Goal: Information Seeking & Learning: Learn about a topic

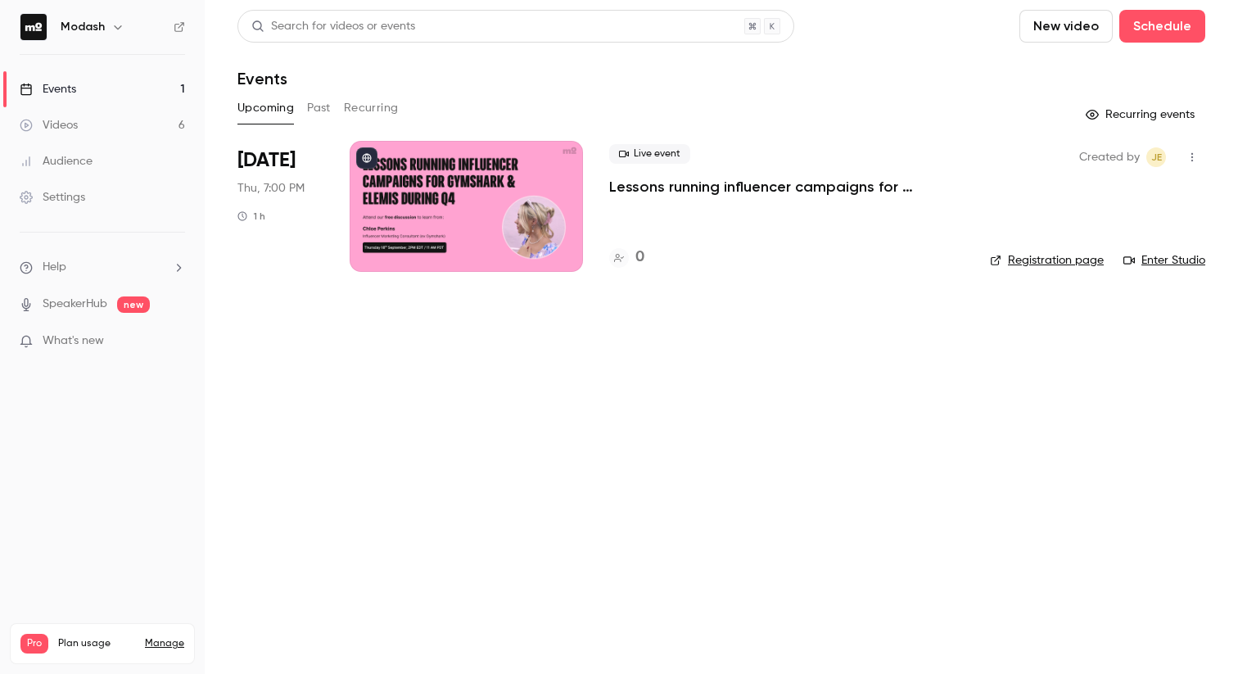
click at [83, 84] on link "Events 1" at bounding box center [102, 89] width 205 height 36
click at [310, 102] on button "Past" at bounding box center [319, 108] width 24 height 26
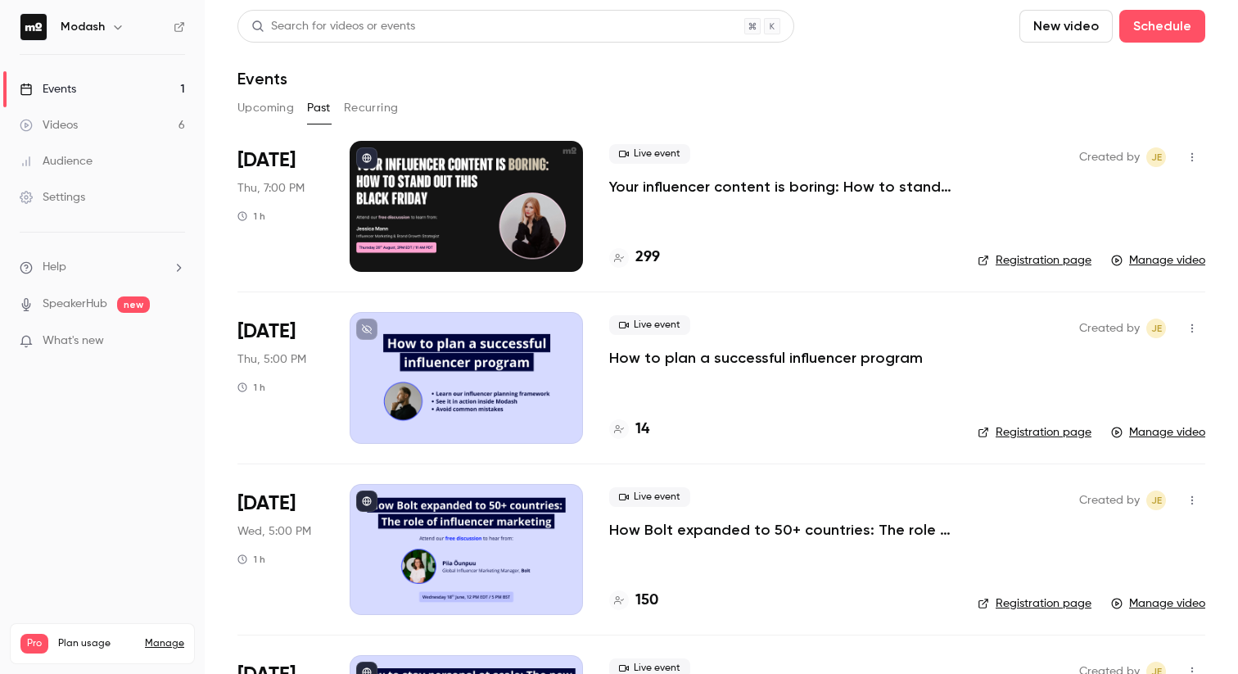
click at [668, 192] on p "Your influencer content is boring: How to stand out this [DATE][DATE]" at bounding box center [780, 187] width 342 height 20
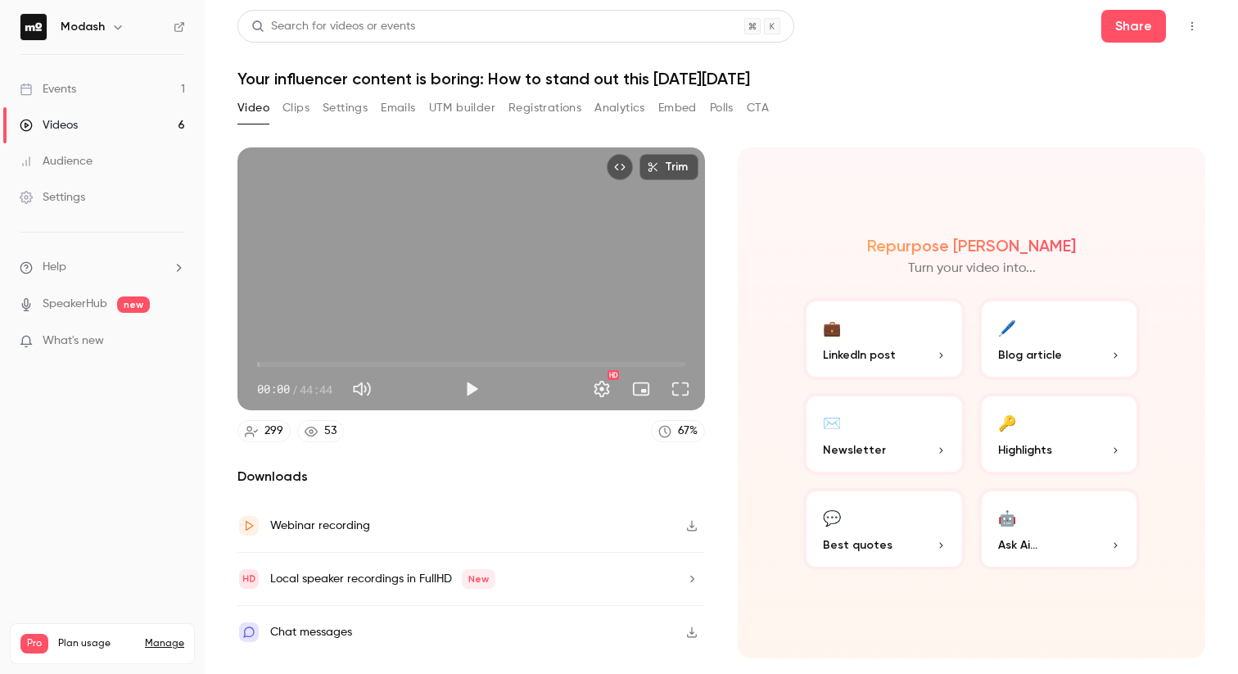
click at [629, 107] on button "Analytics" at bounding box center [619, 108] width 51 height 26
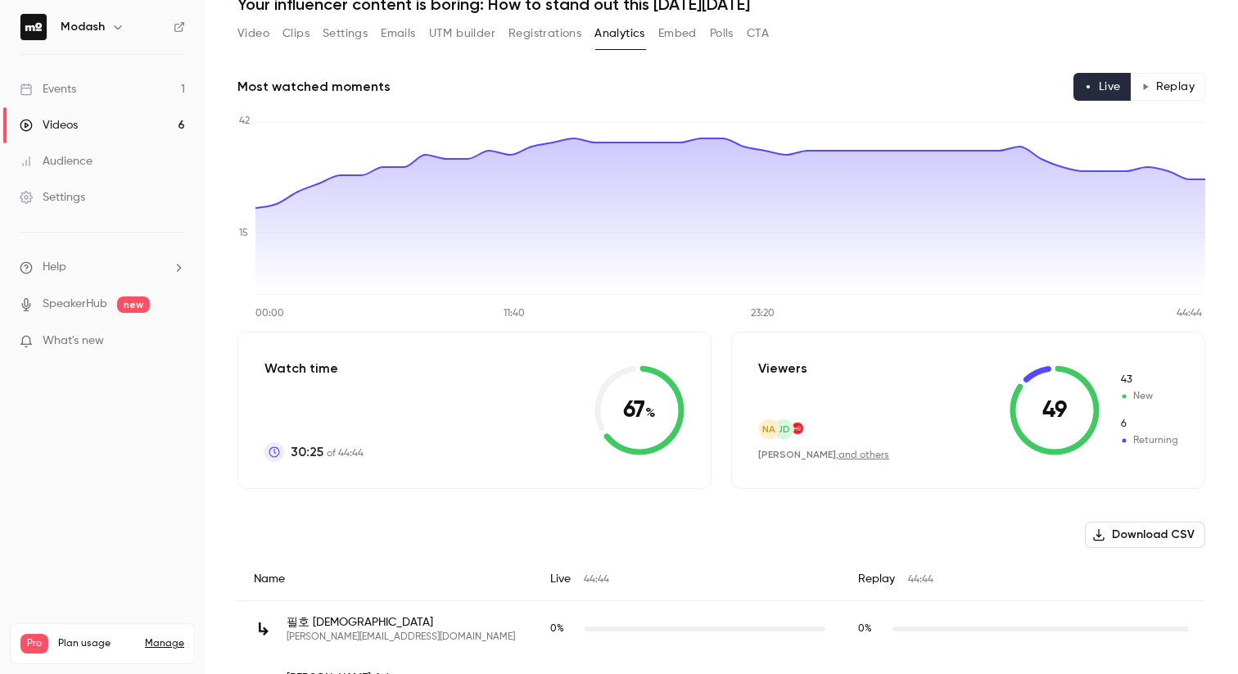
scroll to position [41, 0]
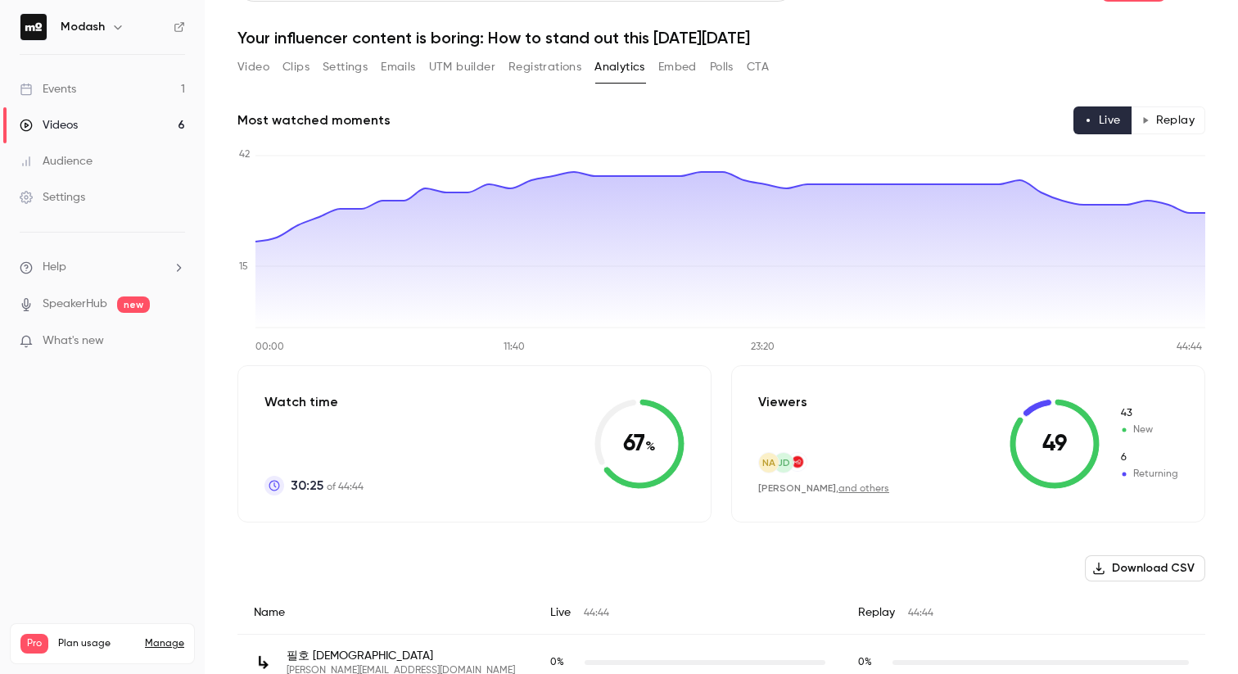
click at [1161, 124] on button "Replay" at bounding box center [1168, 120] width 75 height 28
